Goal: Communication & Community: Answer question/provide support

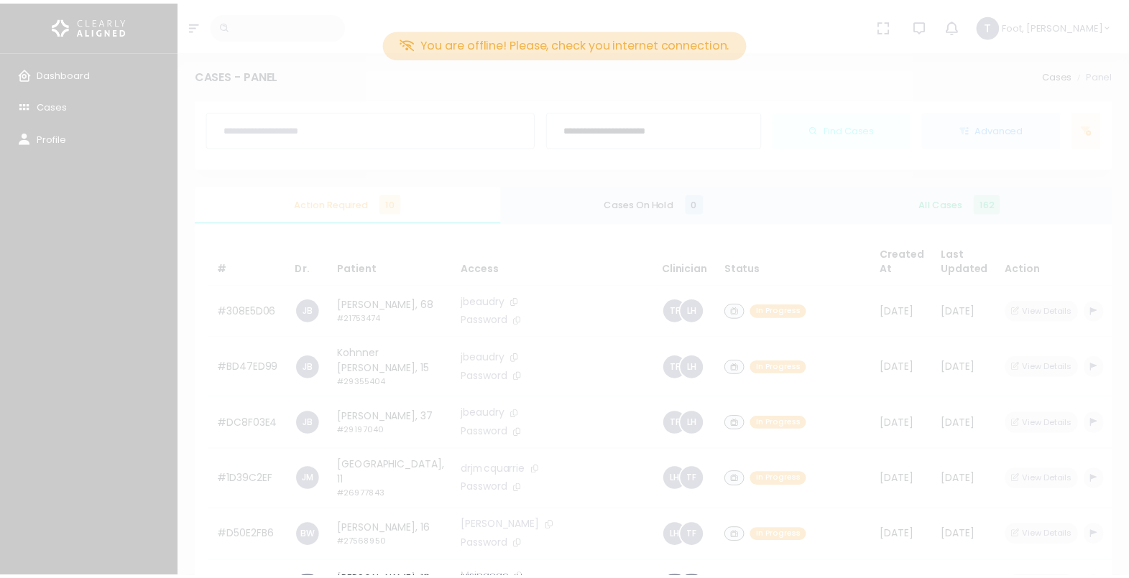
scroll to position [203, 0]
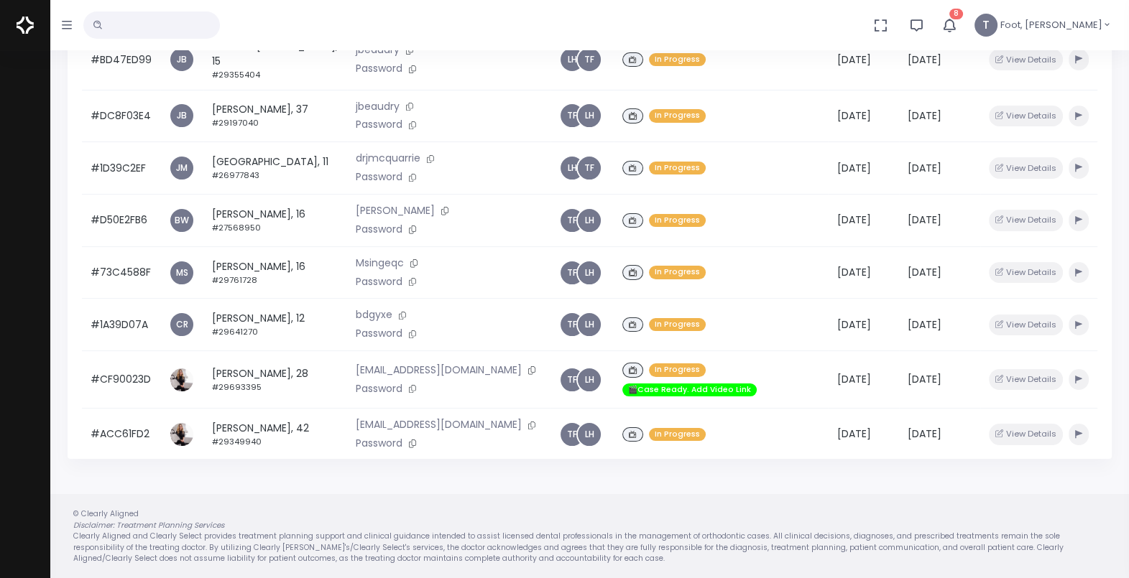
scroll to position [121, 0]
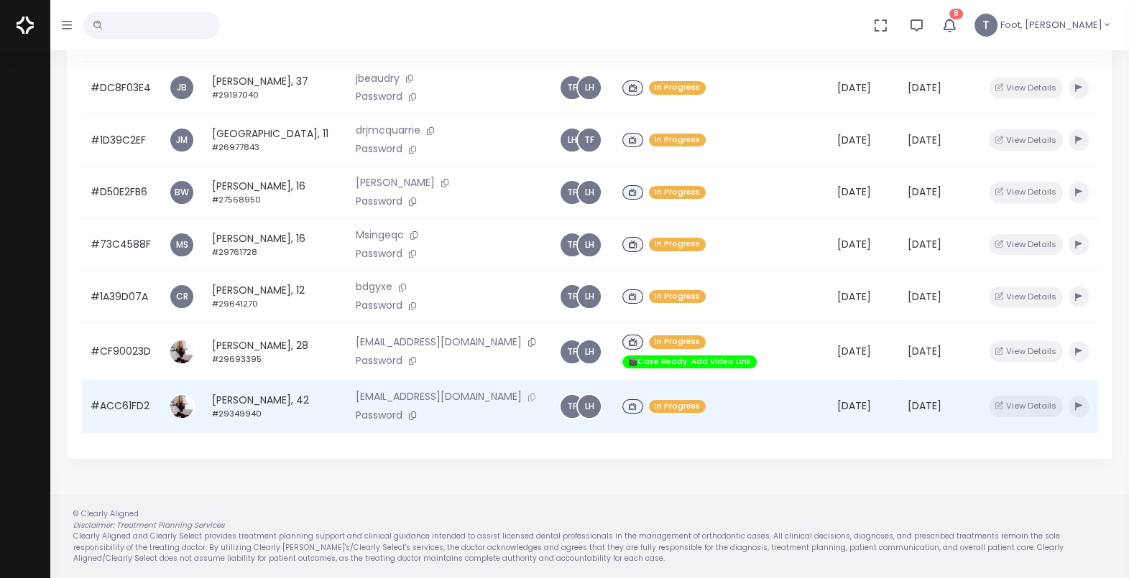
click at [522, 395] on button at bounding box center [532, 397] width 20 height 15
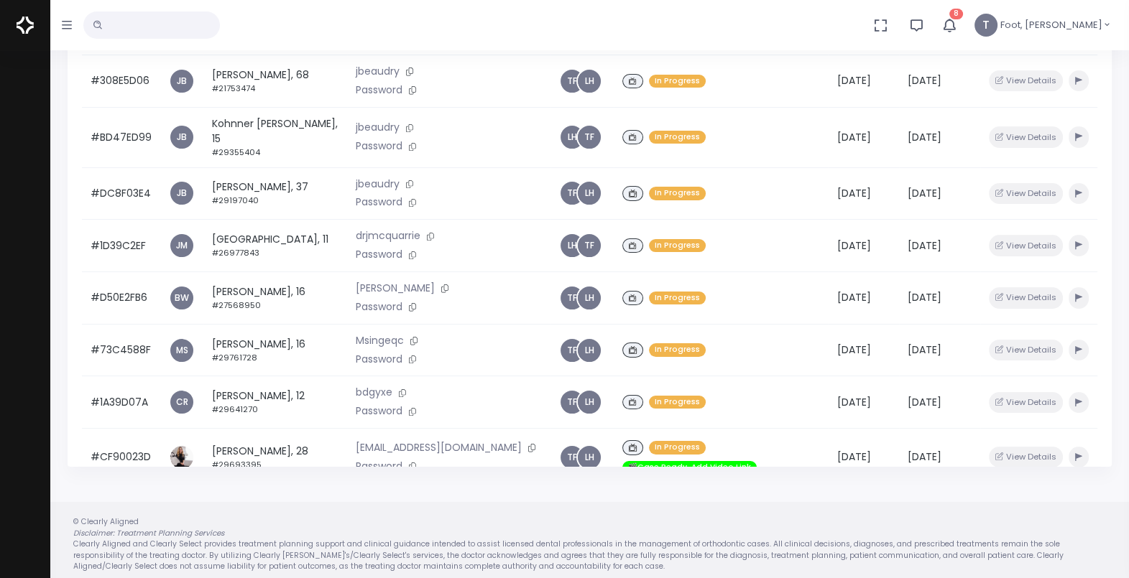
scroll to position [121, 0]
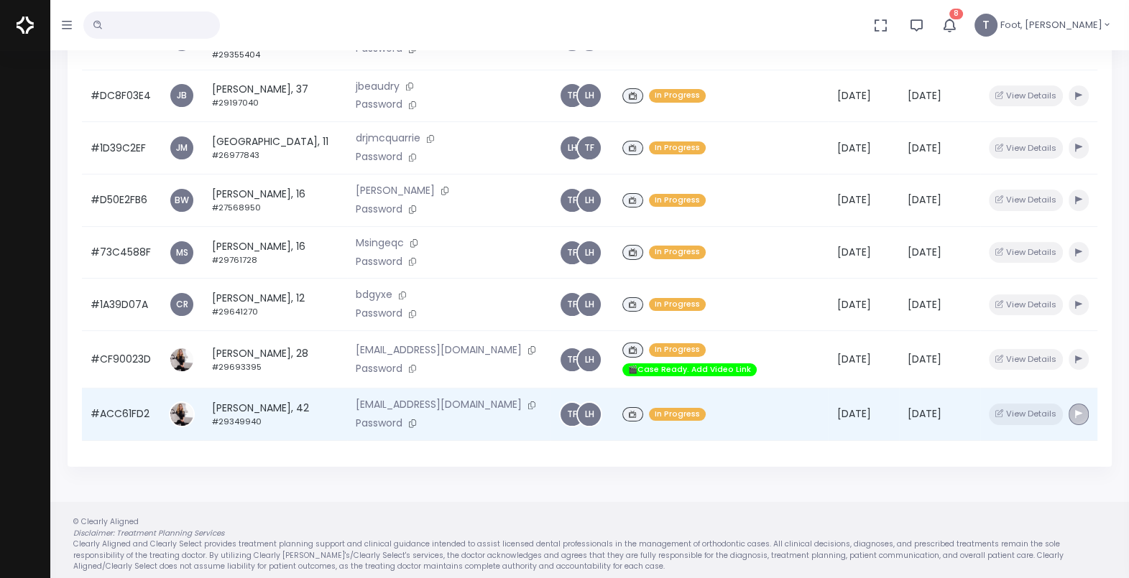
click at [1068, 404] on button "button" at bounding box center [1078, 414] width 20 height 21
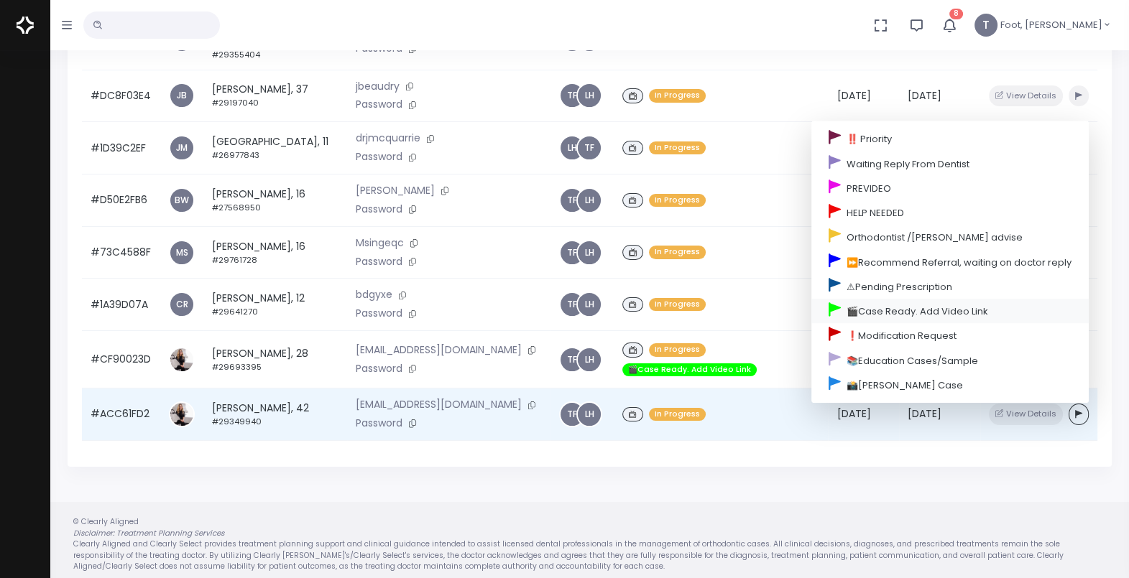
click at [886, 309] on link "🎬Case Ready. Add Video Link" at bounding box center [949, 311] width 277 height 24
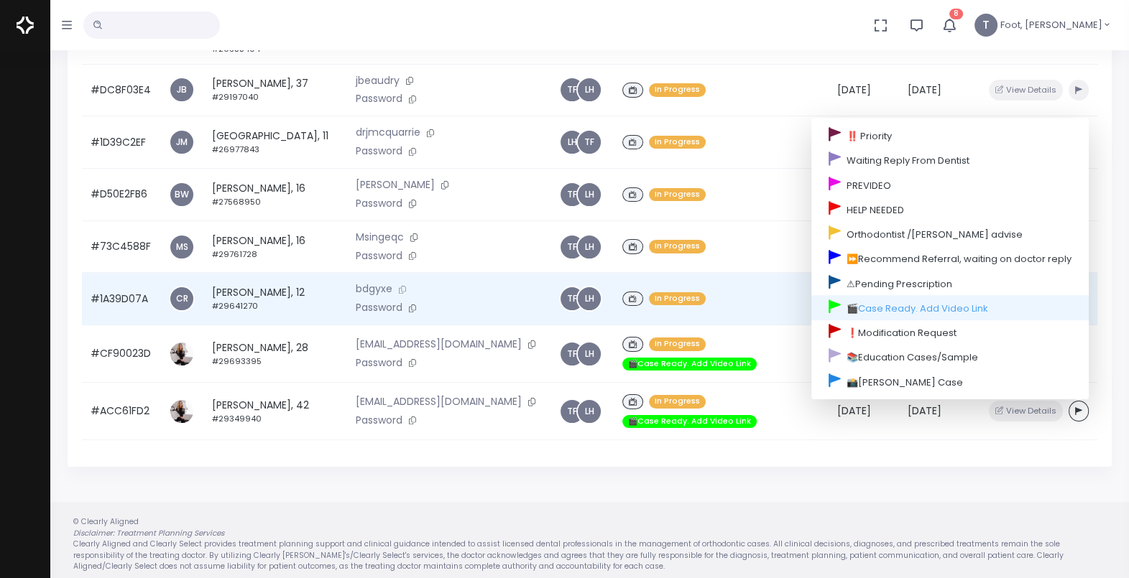
click at [392, 289] on button at bounding box center [402, 289] width 20 height 15
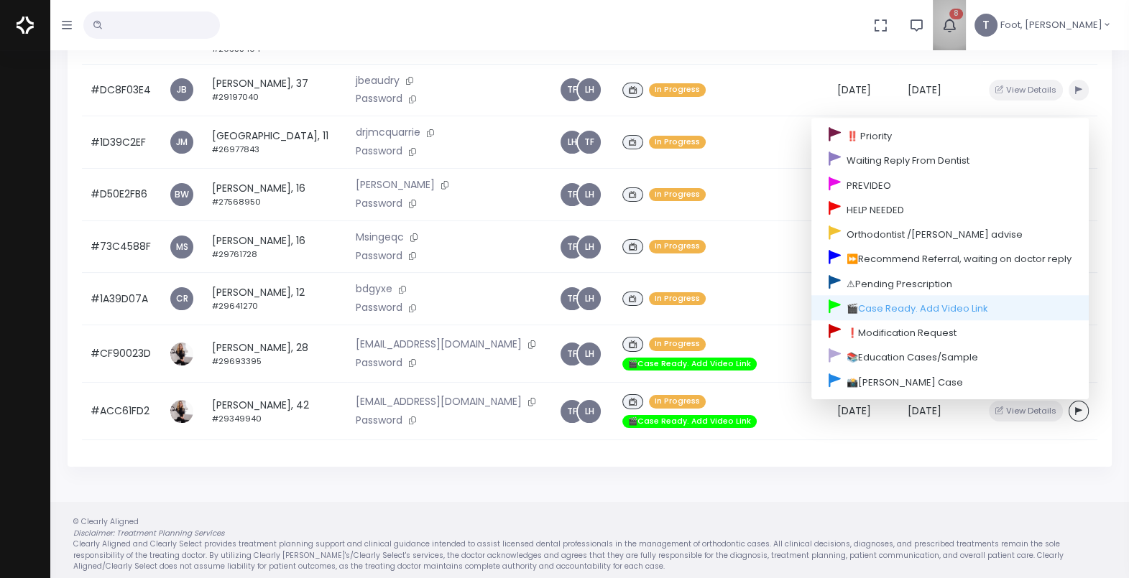
click at [958, 20] on icon "button" at bounding box center [948, 25] width 17 height 17
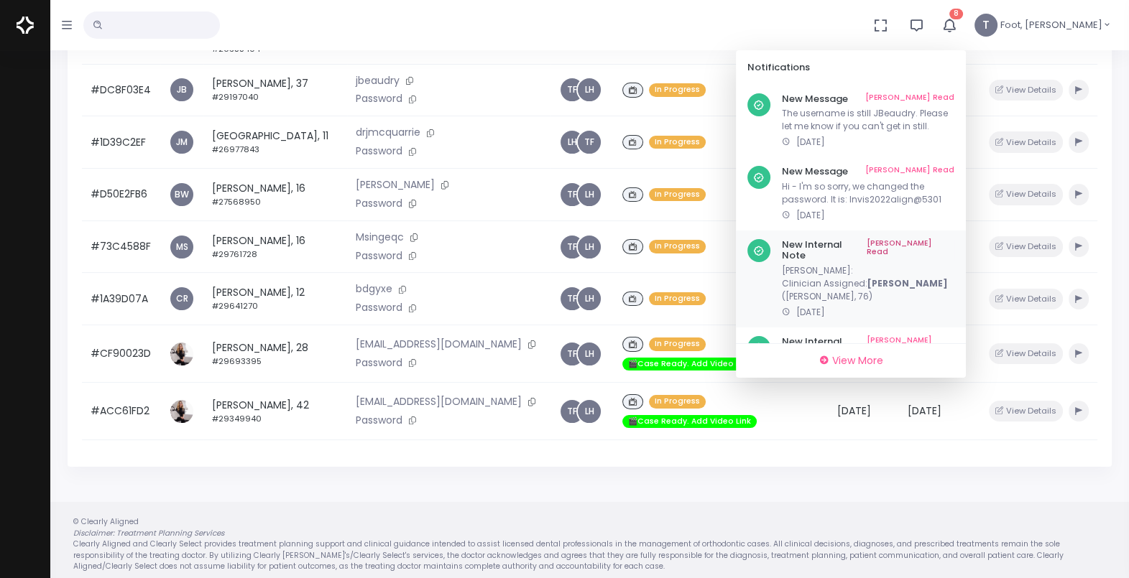
click at [954, 243] on link "[PERSON_NAME] Read" at bounding box center [910, 250] width 88 height 22
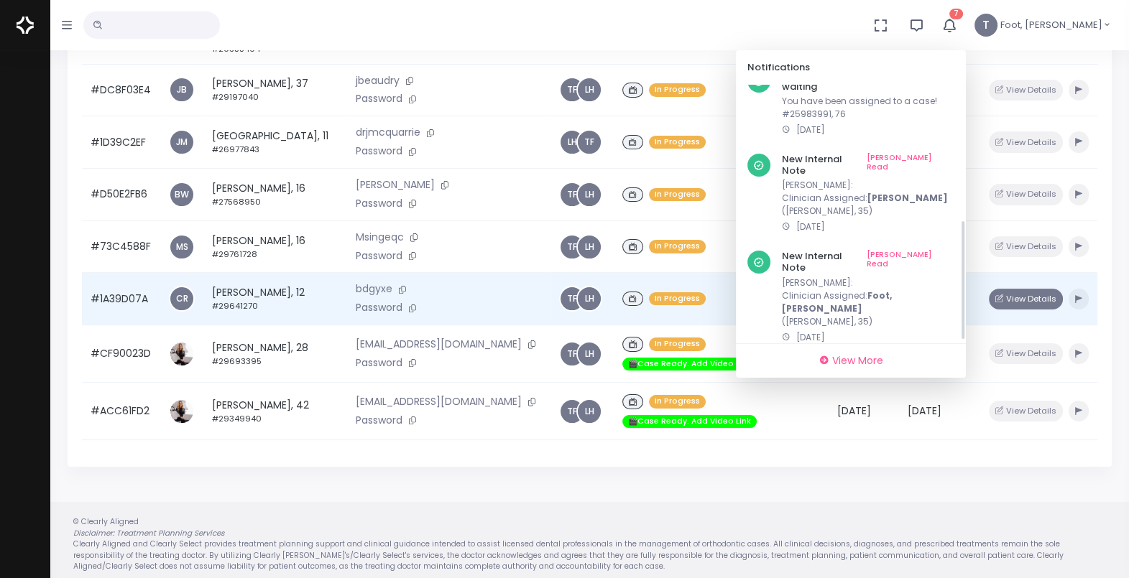
scroll to position [295, 0]
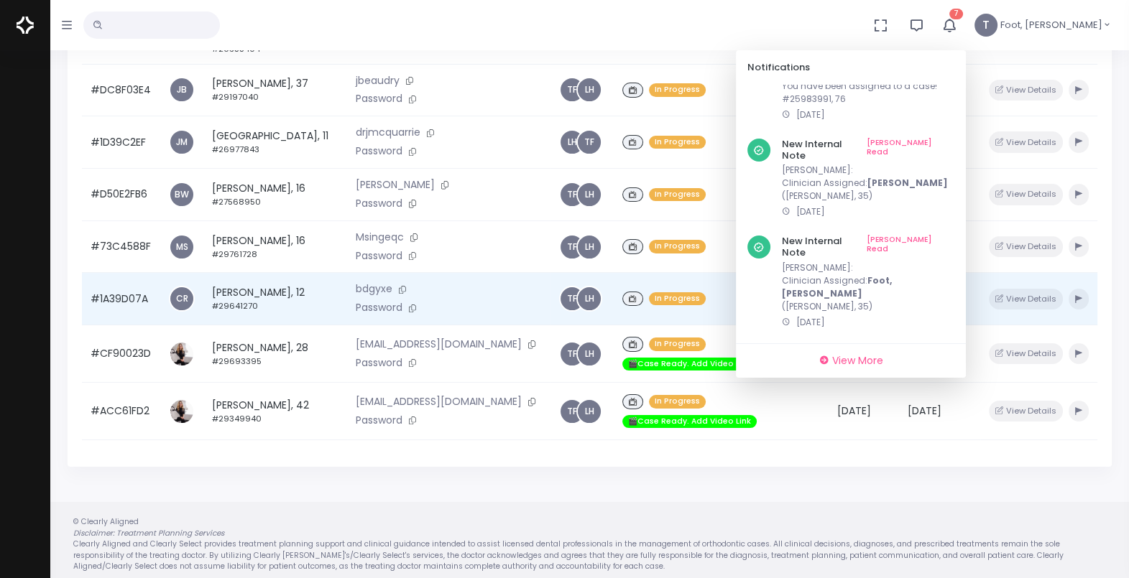
drag, startPoint x: 1005, startPoint y: 143, endPoint x: 1020, endPoint y: 318, distance: 175.2
click at [1020, 318] on div "**********" at bounding box center [564, 126] width 1129 height 922
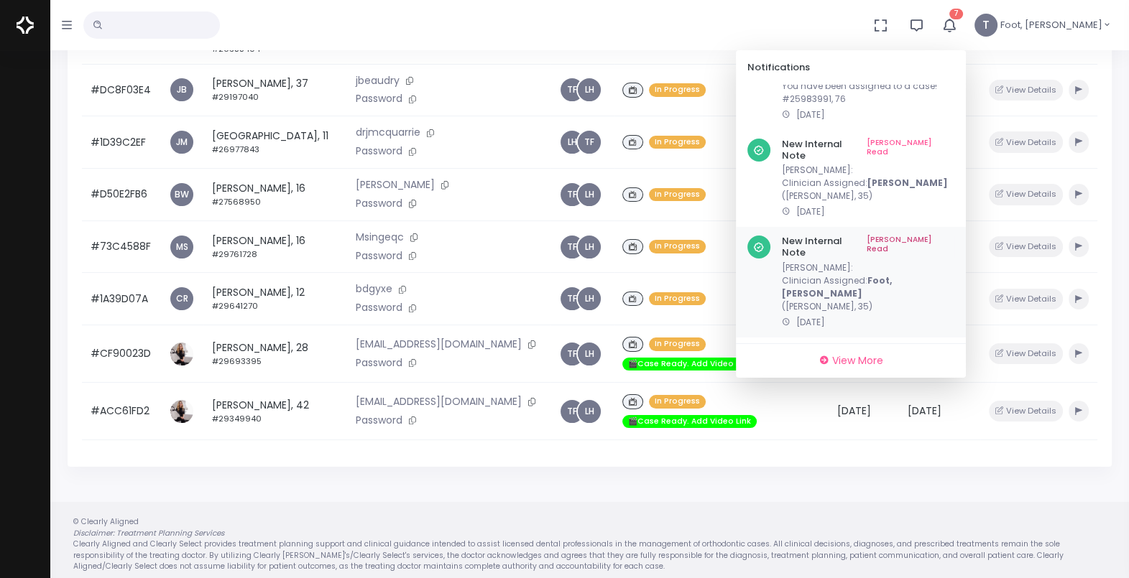
click at [954, 236] on link "[PERSON_NAME] Read" at bounding box center [910, 247] width 88 height 22
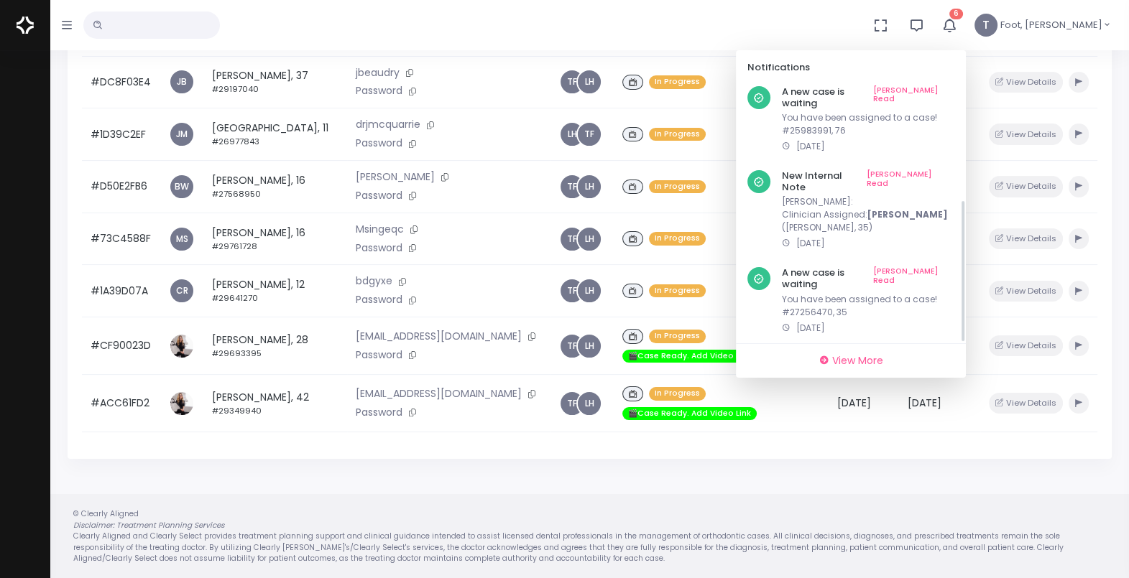
scroll to position [208, 0]
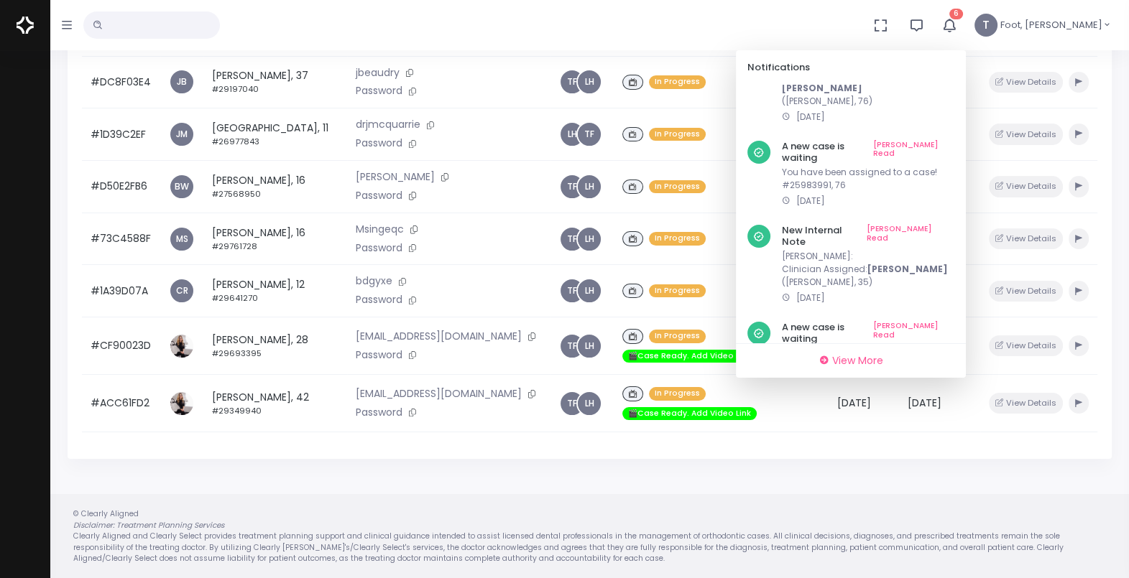
click at [954, 225] on link "[PERSON_NAME] Read" at bounding box center [910, 236] width 88 height 22
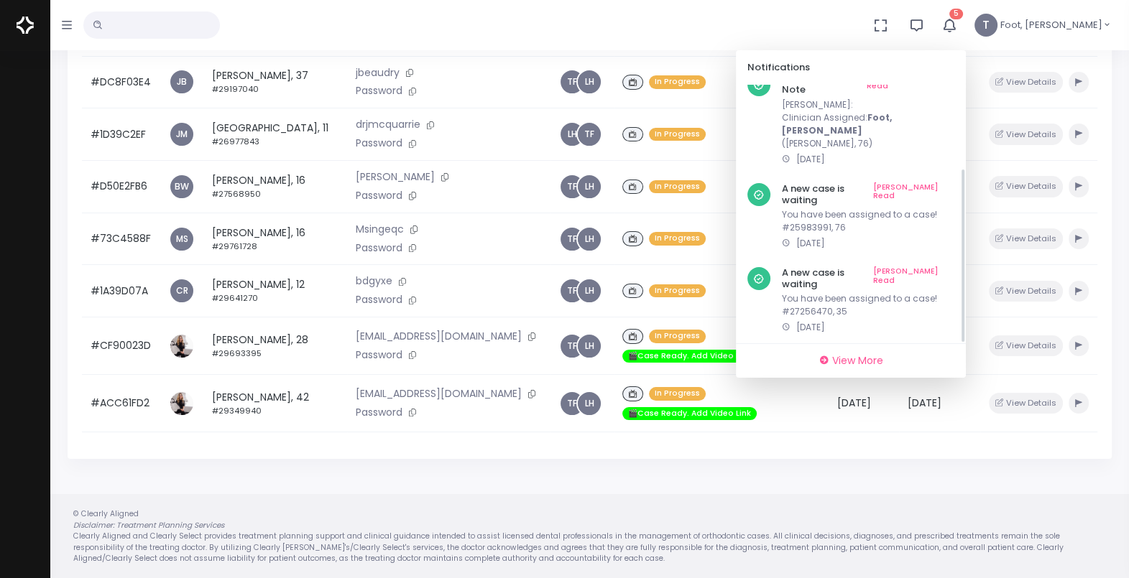
scroll to position [122, 0]
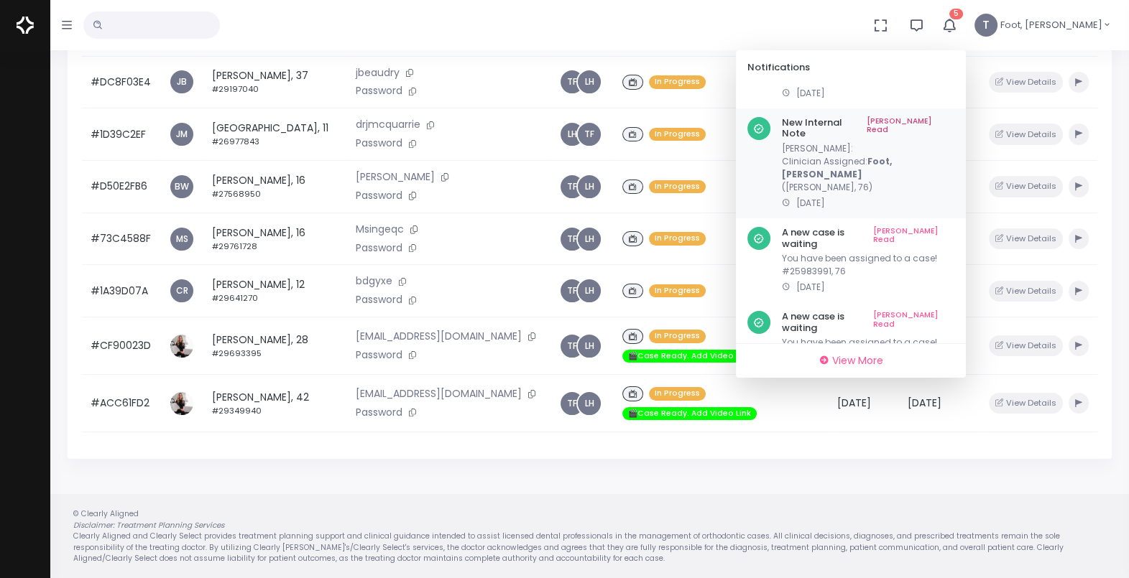
click at [911, 143] on p "[PERSON_NAME]: Clinician Assigned: Foot, [PERSON_NAME] ([PERSON_NAME], 76)" at bounding box center [868, 168] width 172 height 52
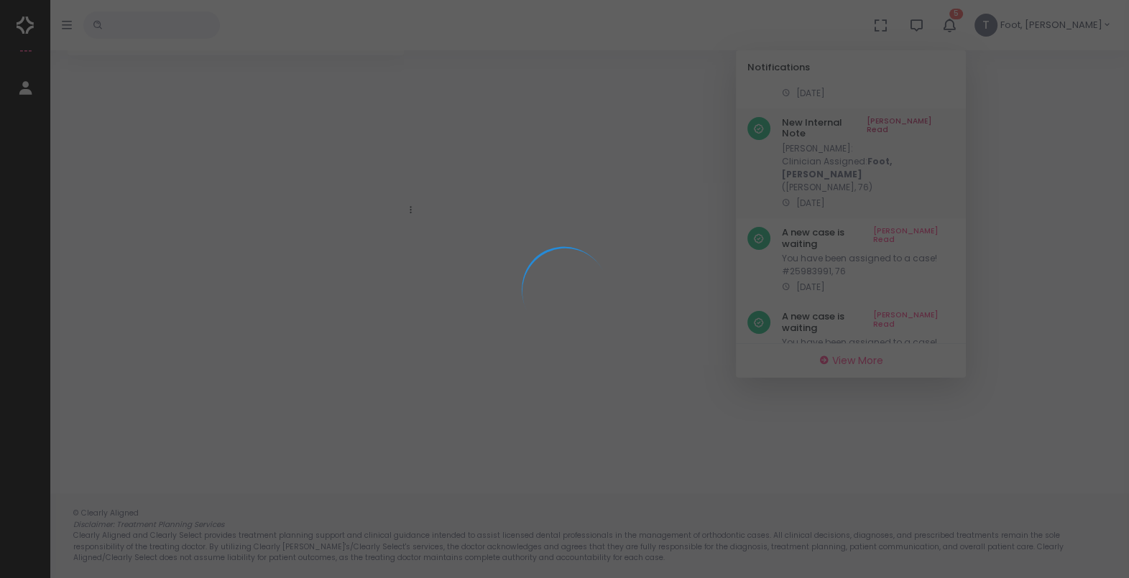
scroll to position [114, 0]
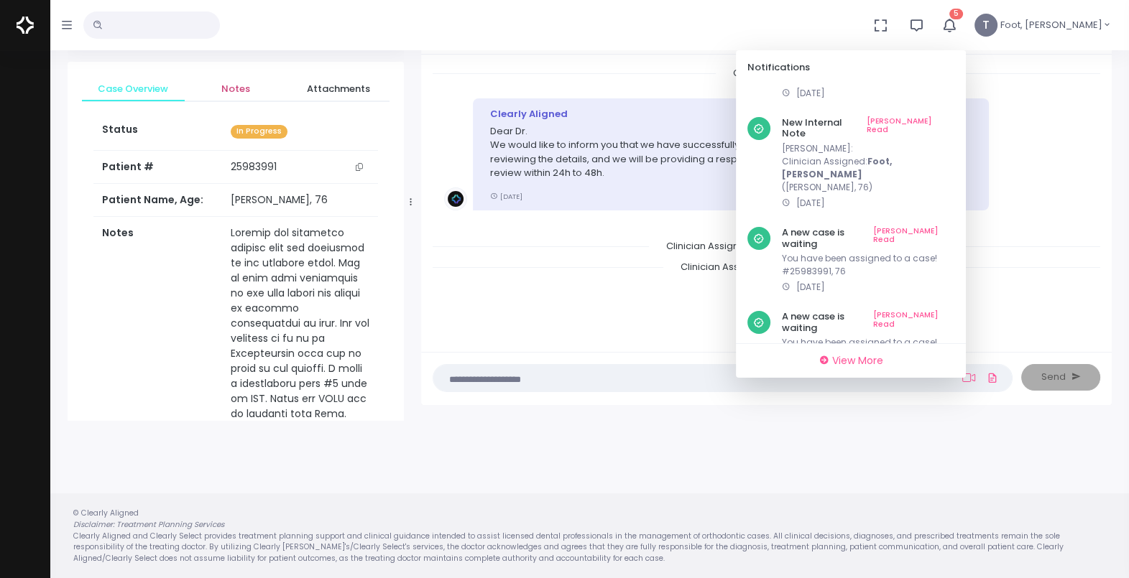
click at [233, 86] on span "Notes" at bounding box center [236, 89] width 80 height 14
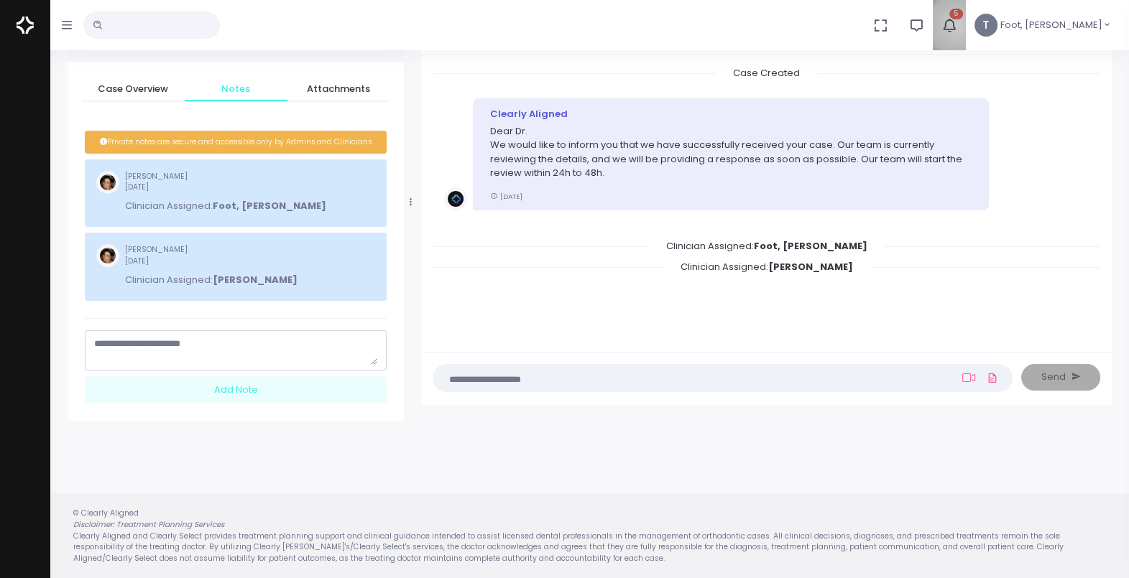
click at [958, 25] on icon "button" at bounding box center [948, 25] width 17 height 17
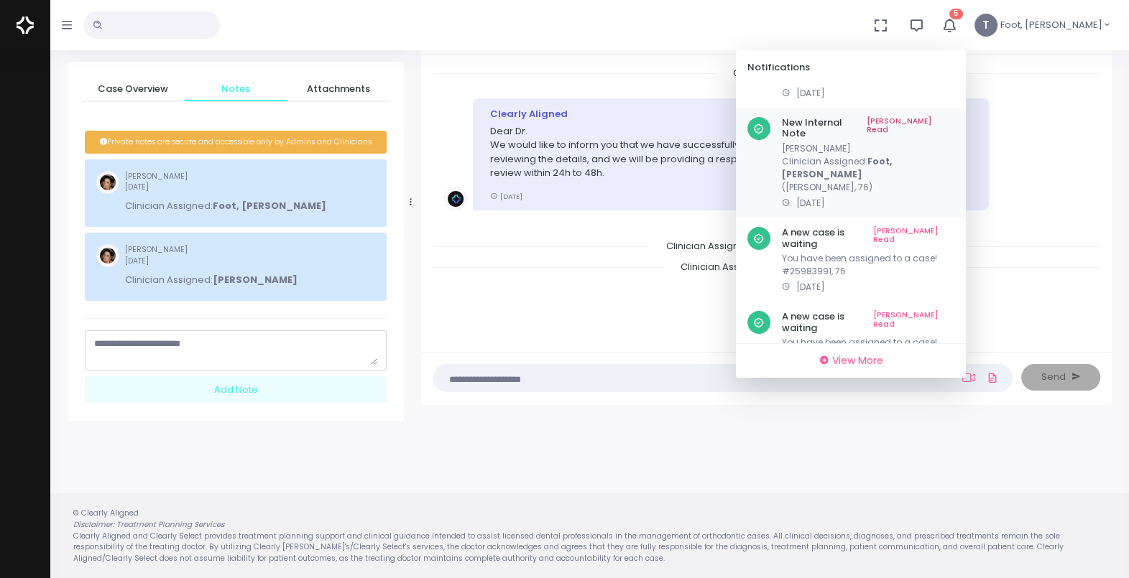
click at [954, 123] on link "[PERSON_NAME] Read" at bounding box center [910, 128] width 88 height 22
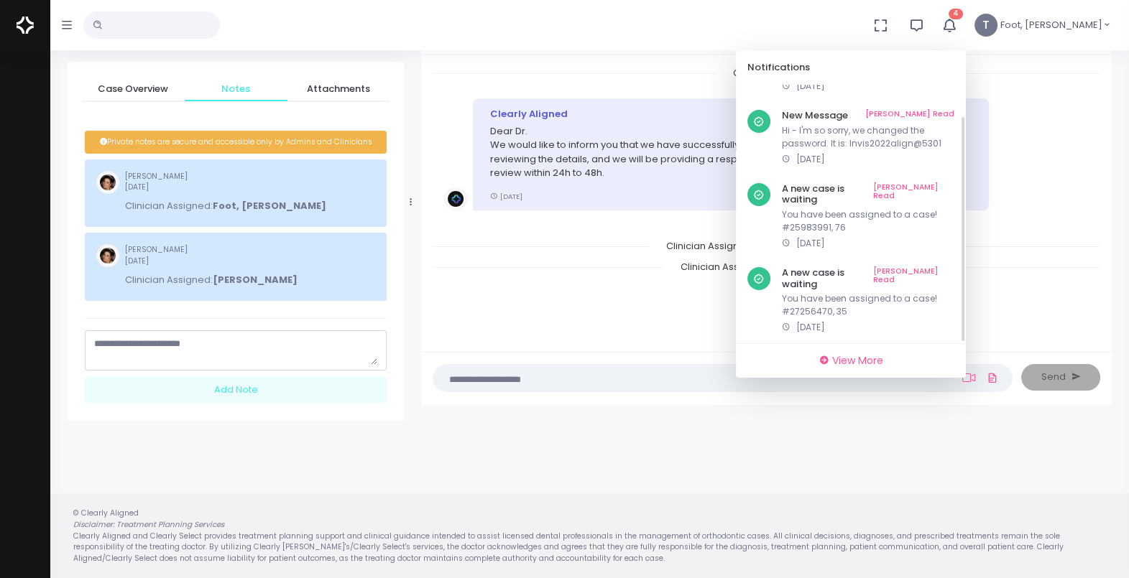
scroll to position [35, 0]
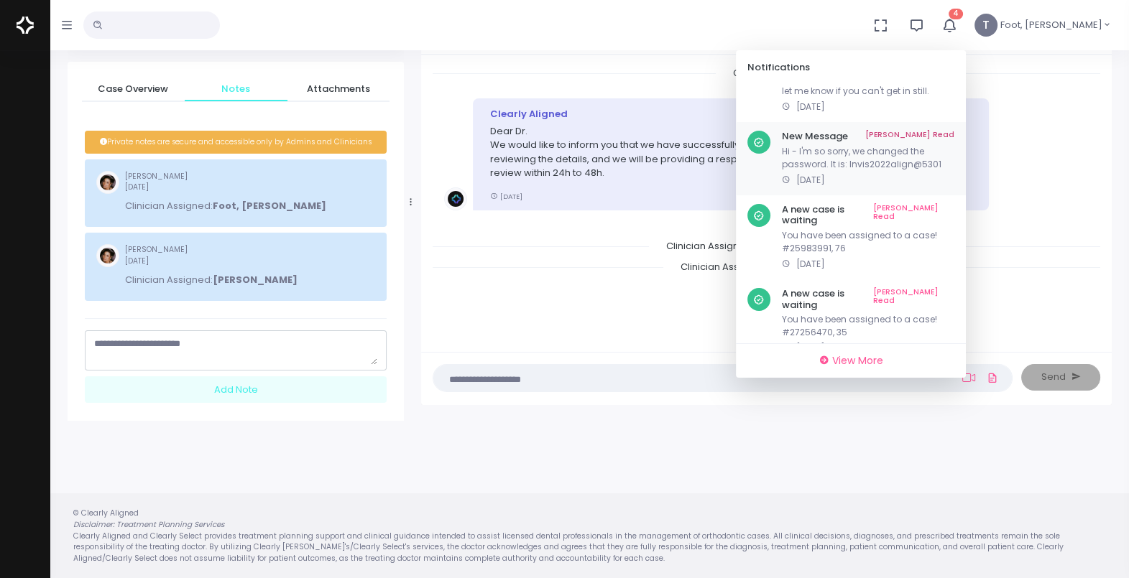
click at [937, 142] on div "New Message Mark As Read Hi - I'm so sorry, we changed the password. It is: Inv…" at bounding box center [868, 159] width 172 height 56
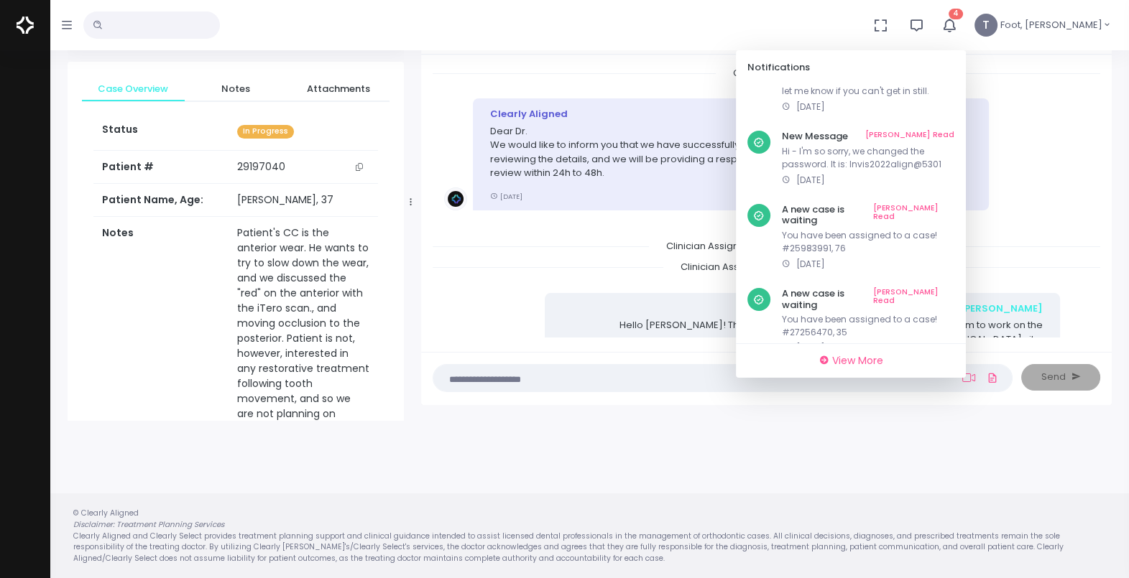
scroll to position [299, 0]
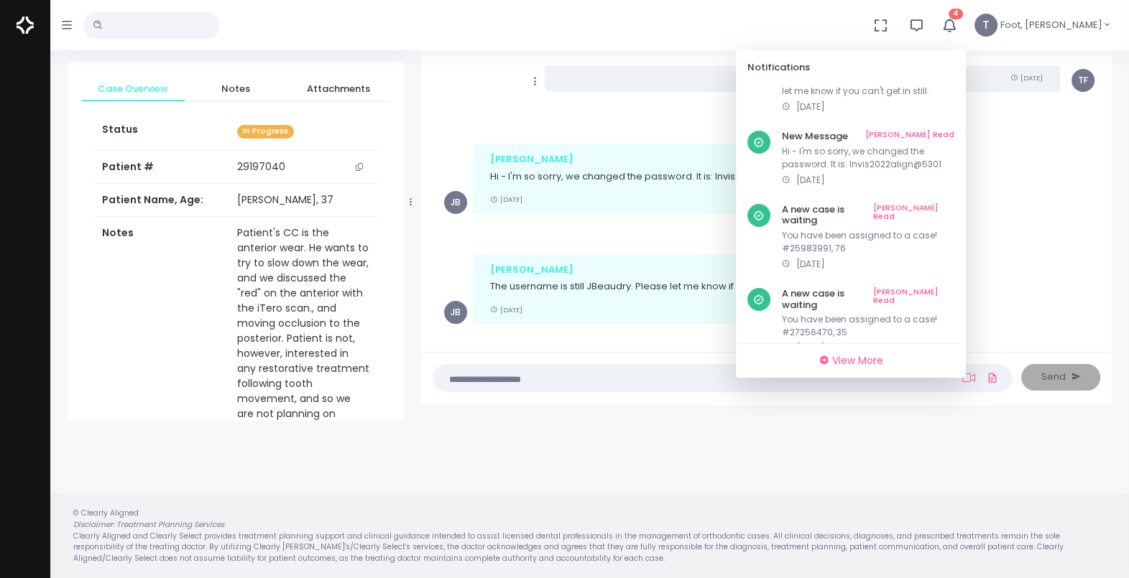
click at [608, 96] on li "Copy Edit [PERSON_NAME] Hello [PERSON_NAME]! The password we have in our system…" at bounding box center [766, 52] width 667 height 138
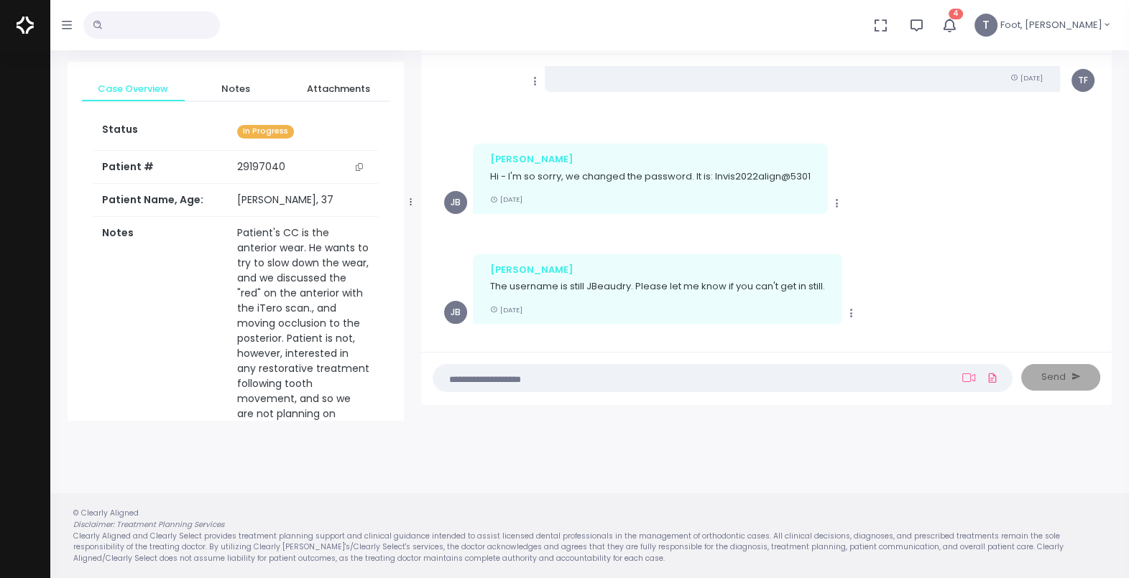
click at [578, 384] on textarea at bounding box center [694, 378] width 505 height 16
drag, startPoint x: 711, startPoint y: 160, endPoint x: 808, endPoint y: 165, distance: 97.1
click at [808, 170] on p "Hi - I'm so sorry, we changed the password. It is: Invis2022align@5301" at bounding box center [650, 177] width 320 height 14
copy p "Invis2022align@5301"
click at [540, 374] on textarea at bounding box center [694, 378] width 505 height 16
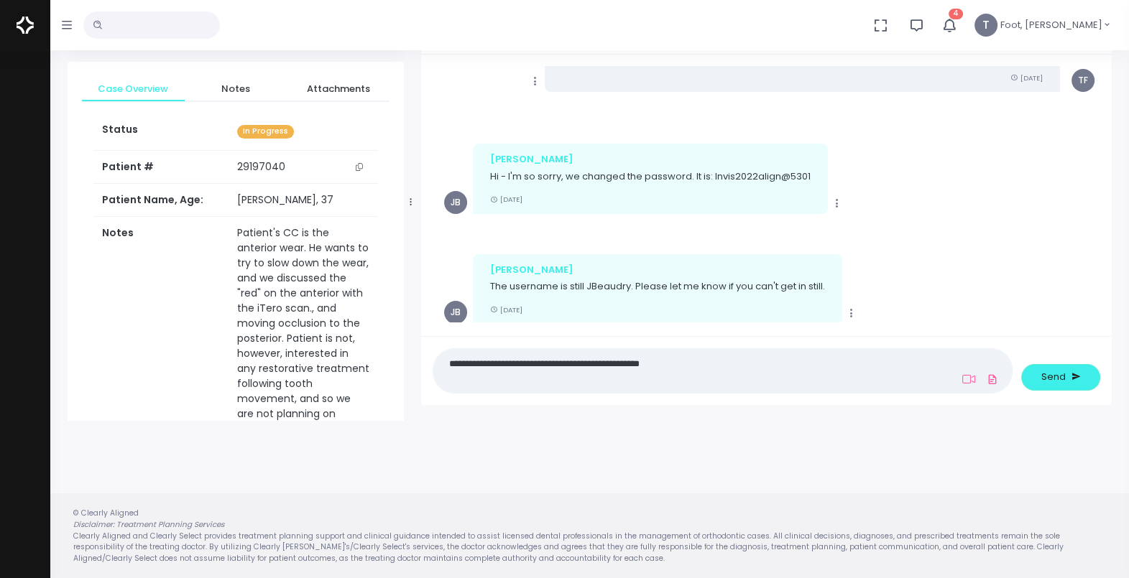
click at [664, 364] on textarea "**********" at bounding box center [694, 371] width 505 height 32
type textarea "**********"
click at [1047, 376] on span "Send" at bounding box center [1053, 377] width 24 height 14
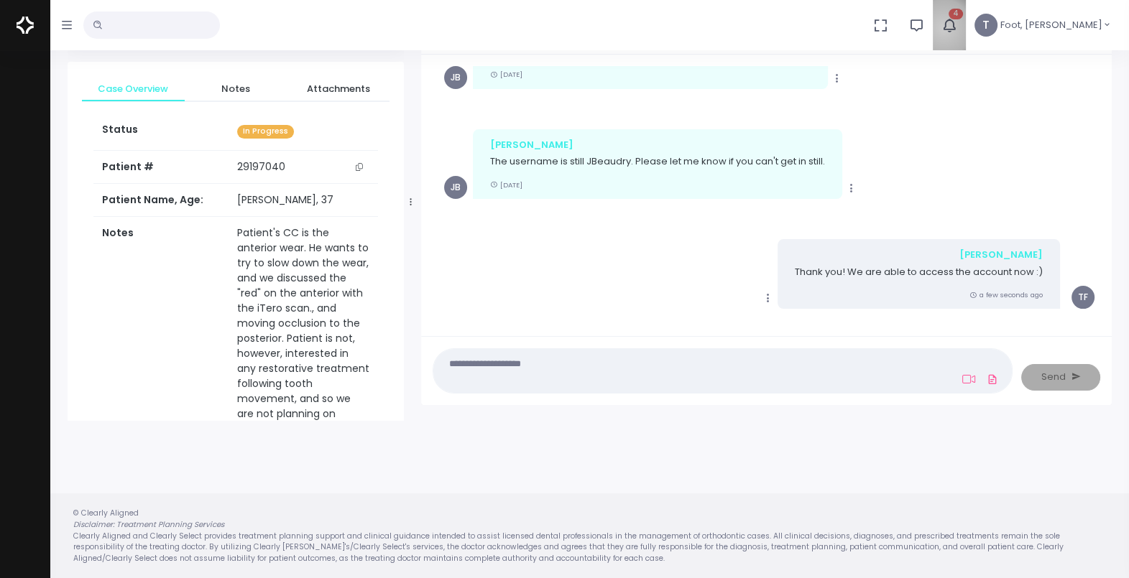
click at [958, 28] on icon "button" at bounding box center [948, 25] width 17 height 17
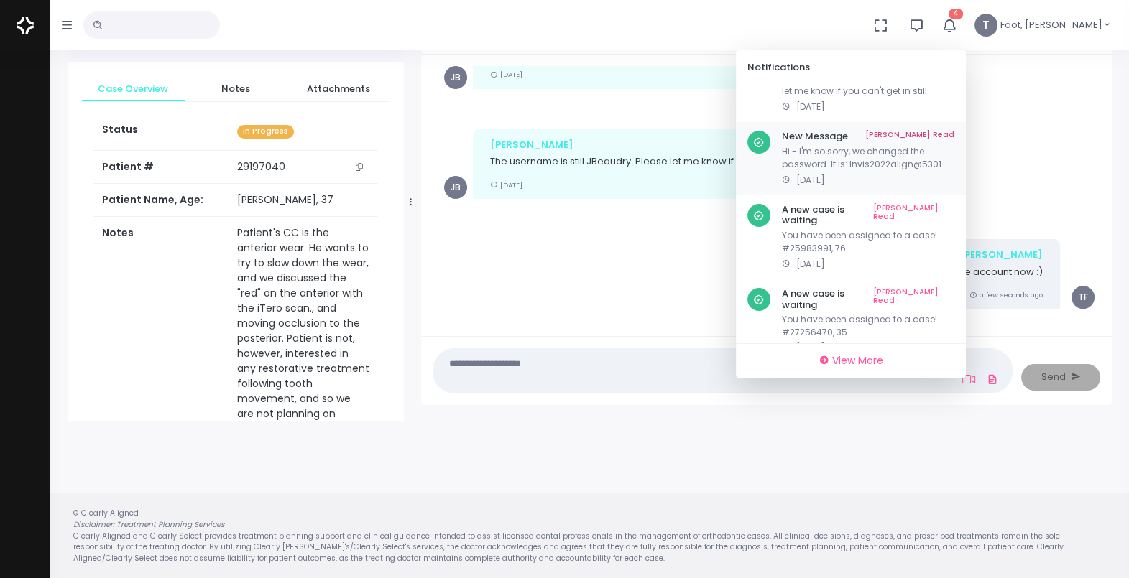
click at [954, 131] on link "[PERSON_NAME] Read" at bounding box center [909, 136] width 89 height 11
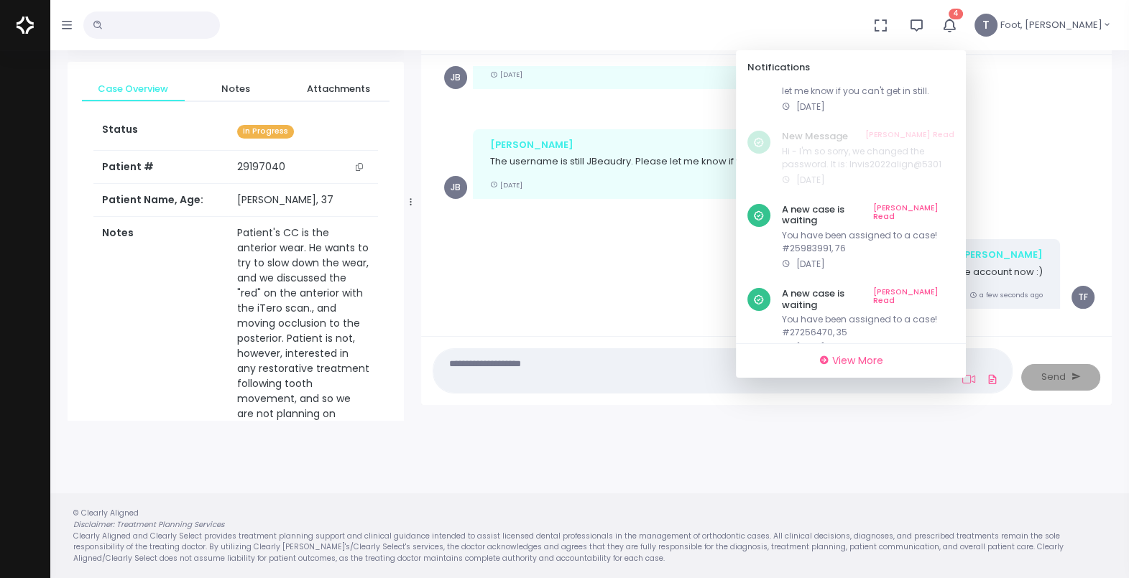
scroll to position [0, 0]
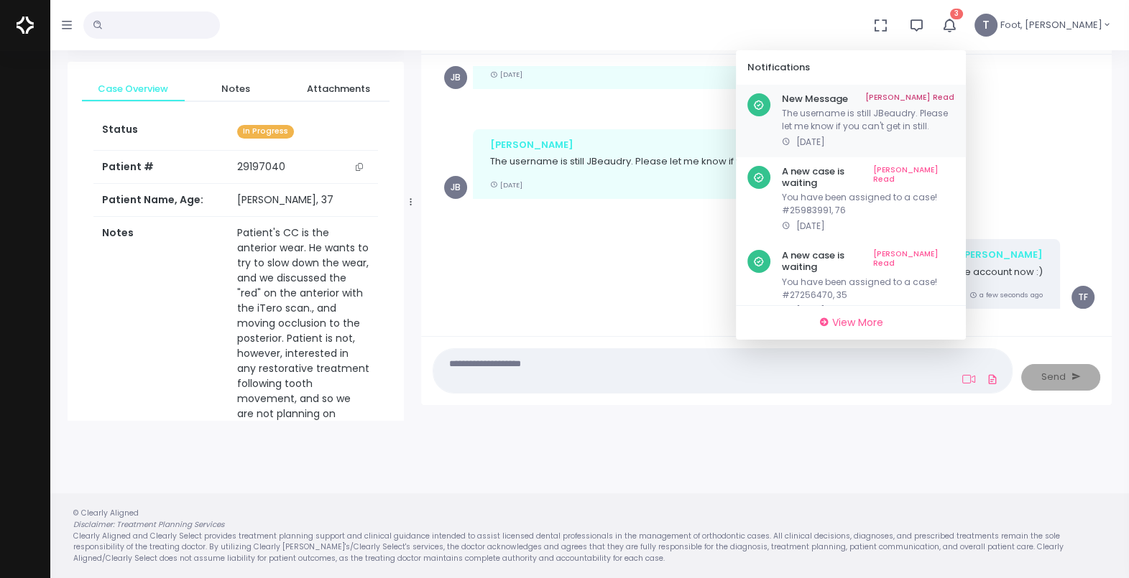
click at [954, 95] on link "[PERSON_NAME] Read" at bounding box center [909, 98] width 89 height 11
